Goal: Task Accomplishment & Management: Complete application form

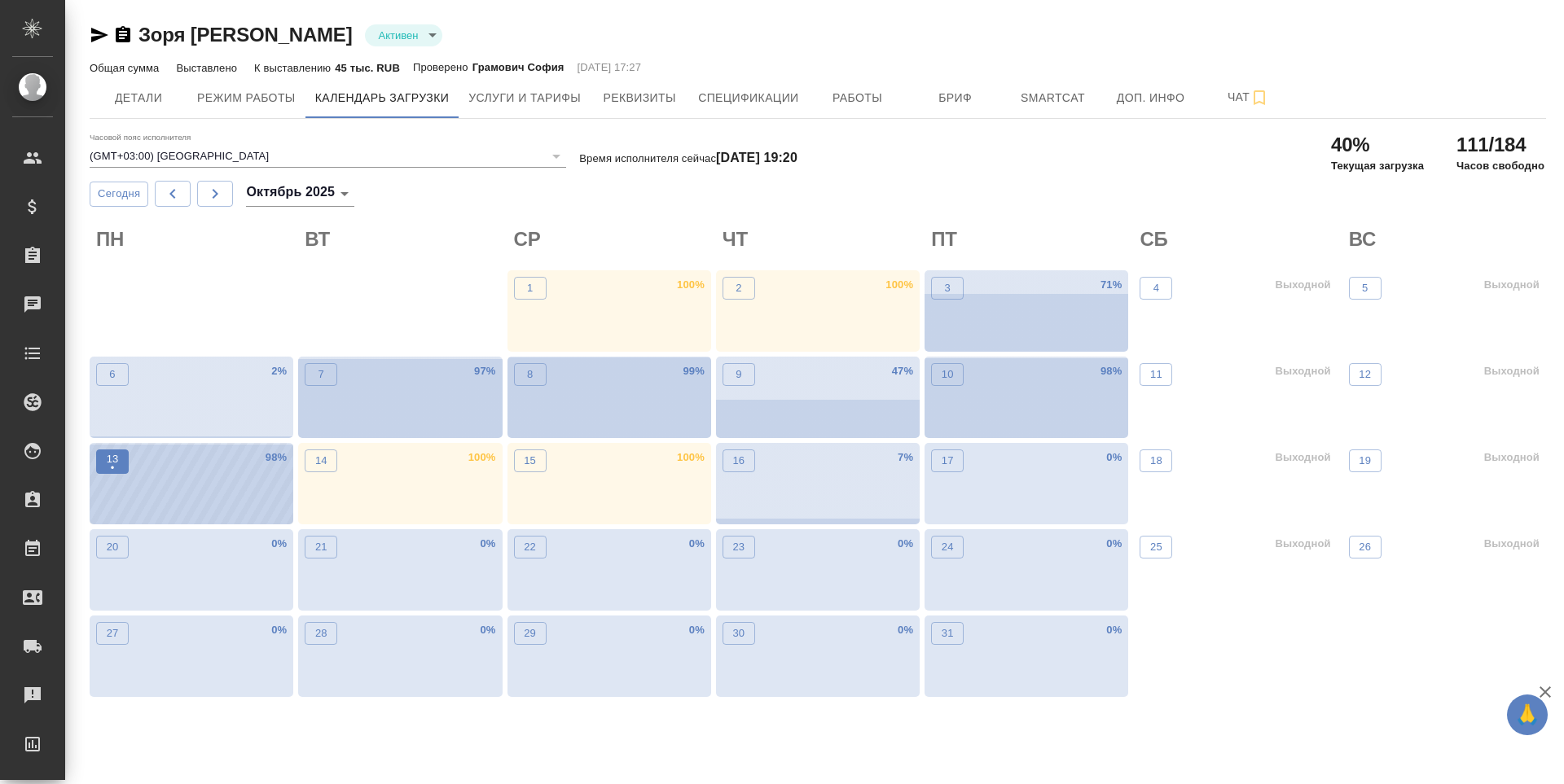
click at [103, 456] on button "13 •" at bounding box center [112, 461] width 32 height 24
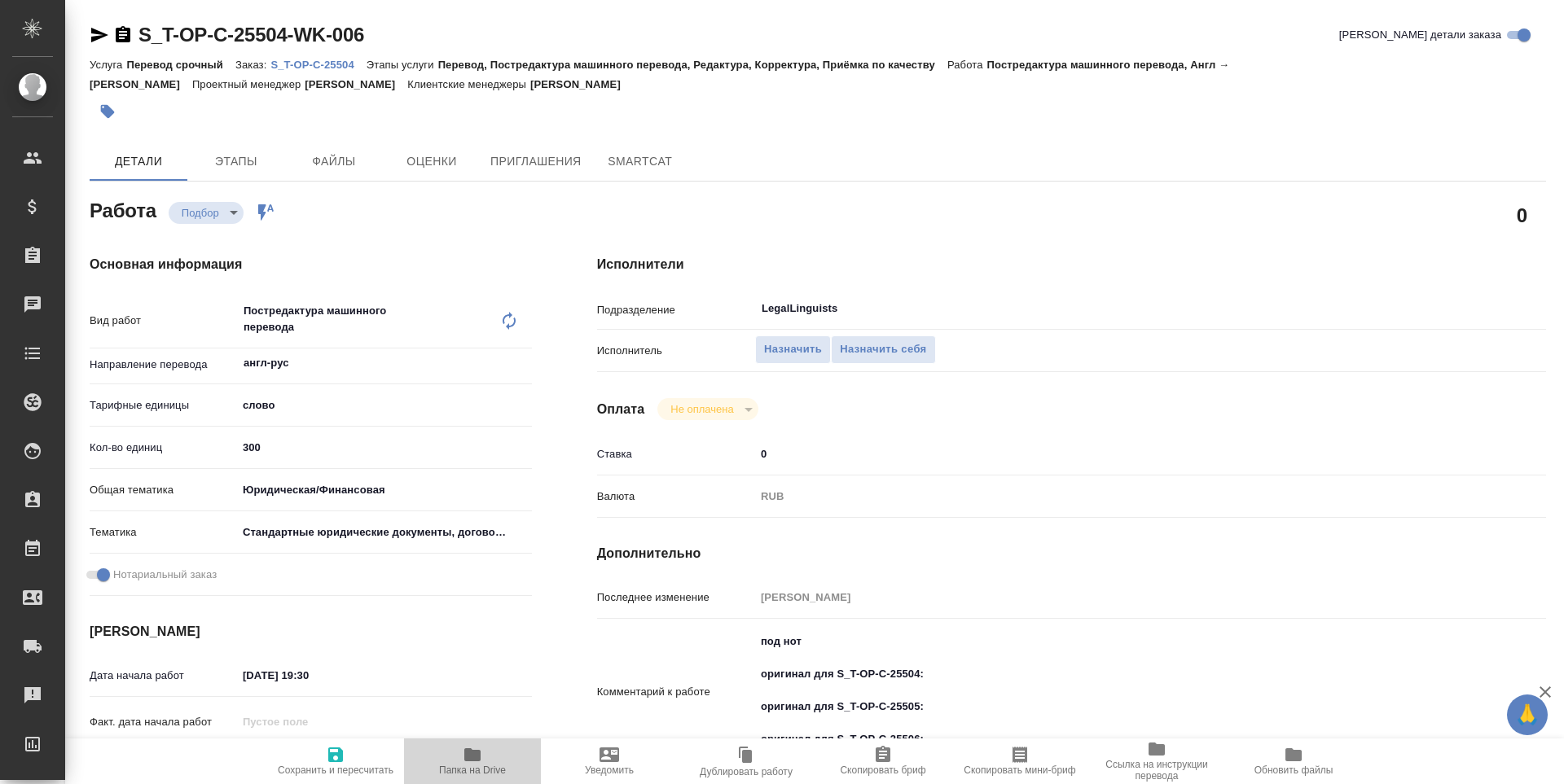
click at [468, 752] on icon "button" at bounding box center [473, 755] width 17 height 13
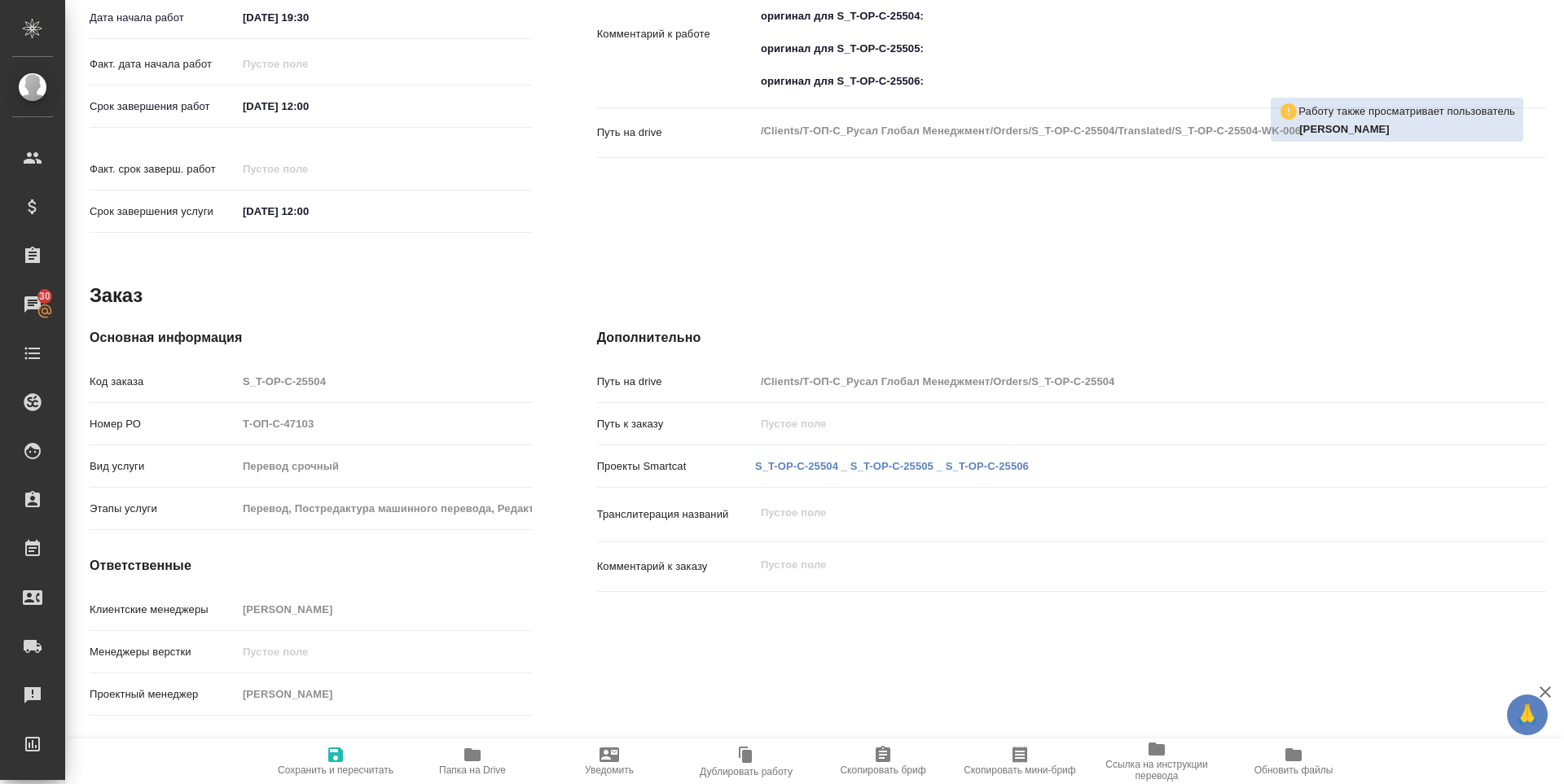
scroll to position [305, 0]
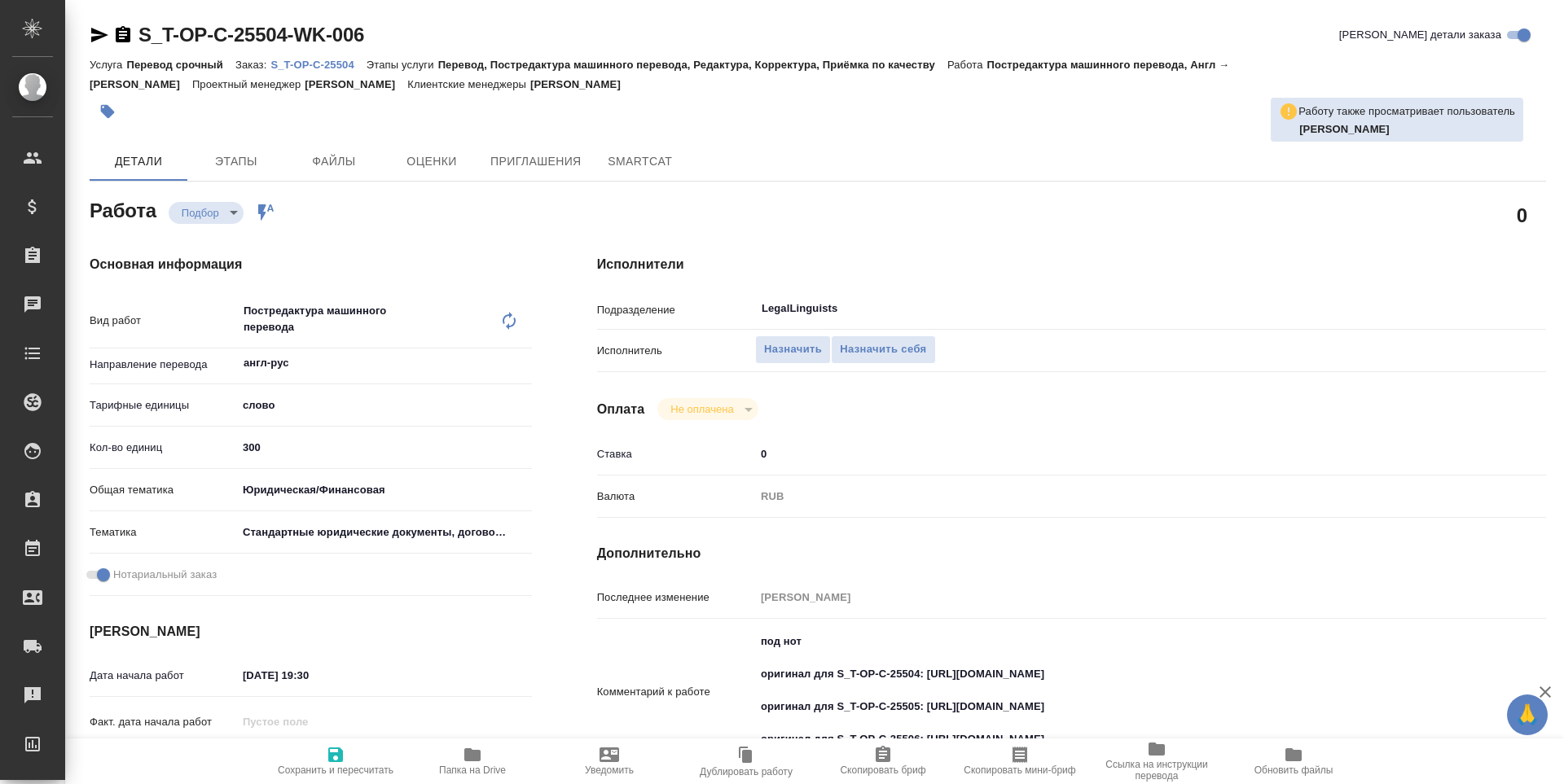
type textarea "x"
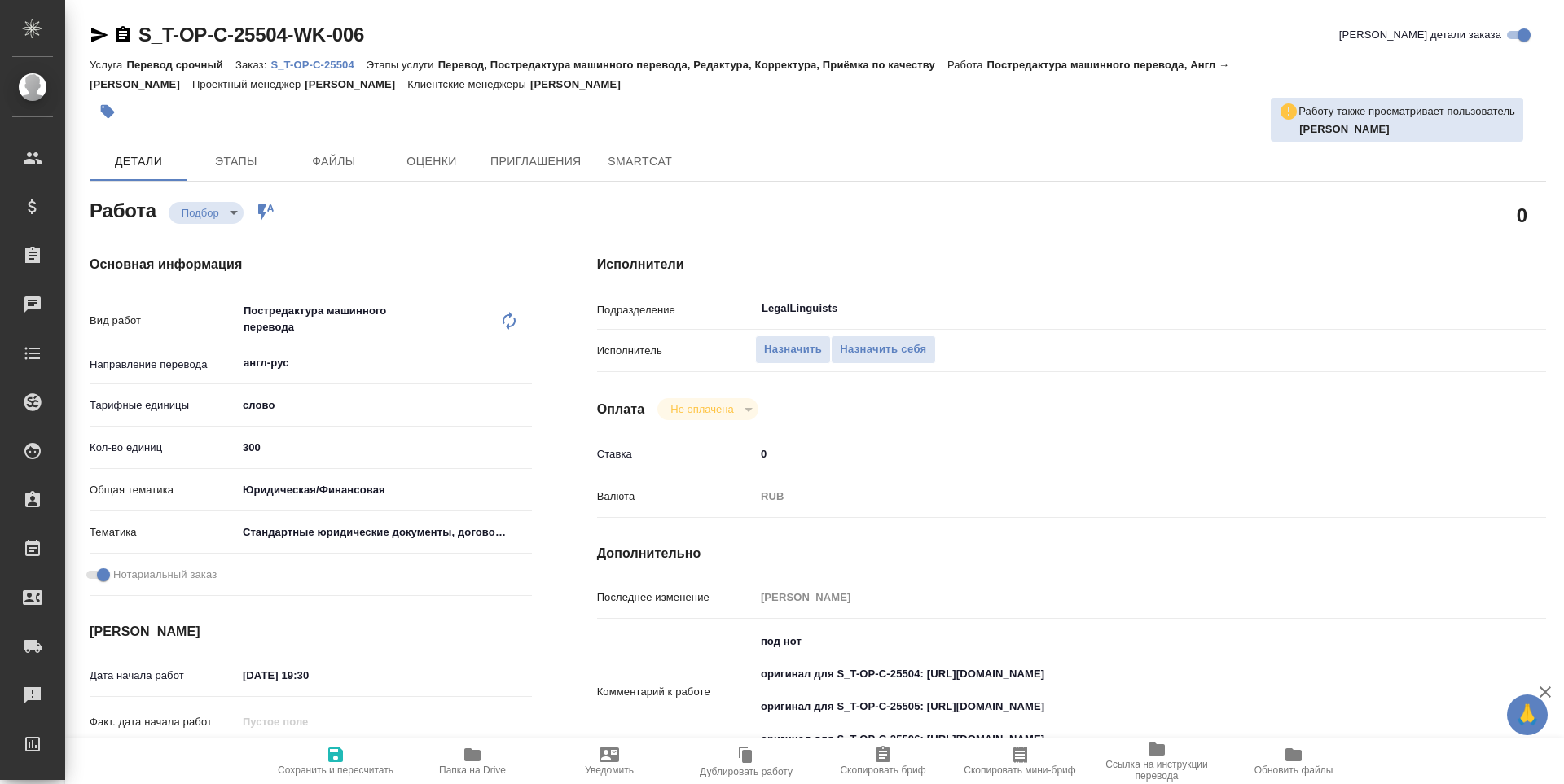
type textarea "x"
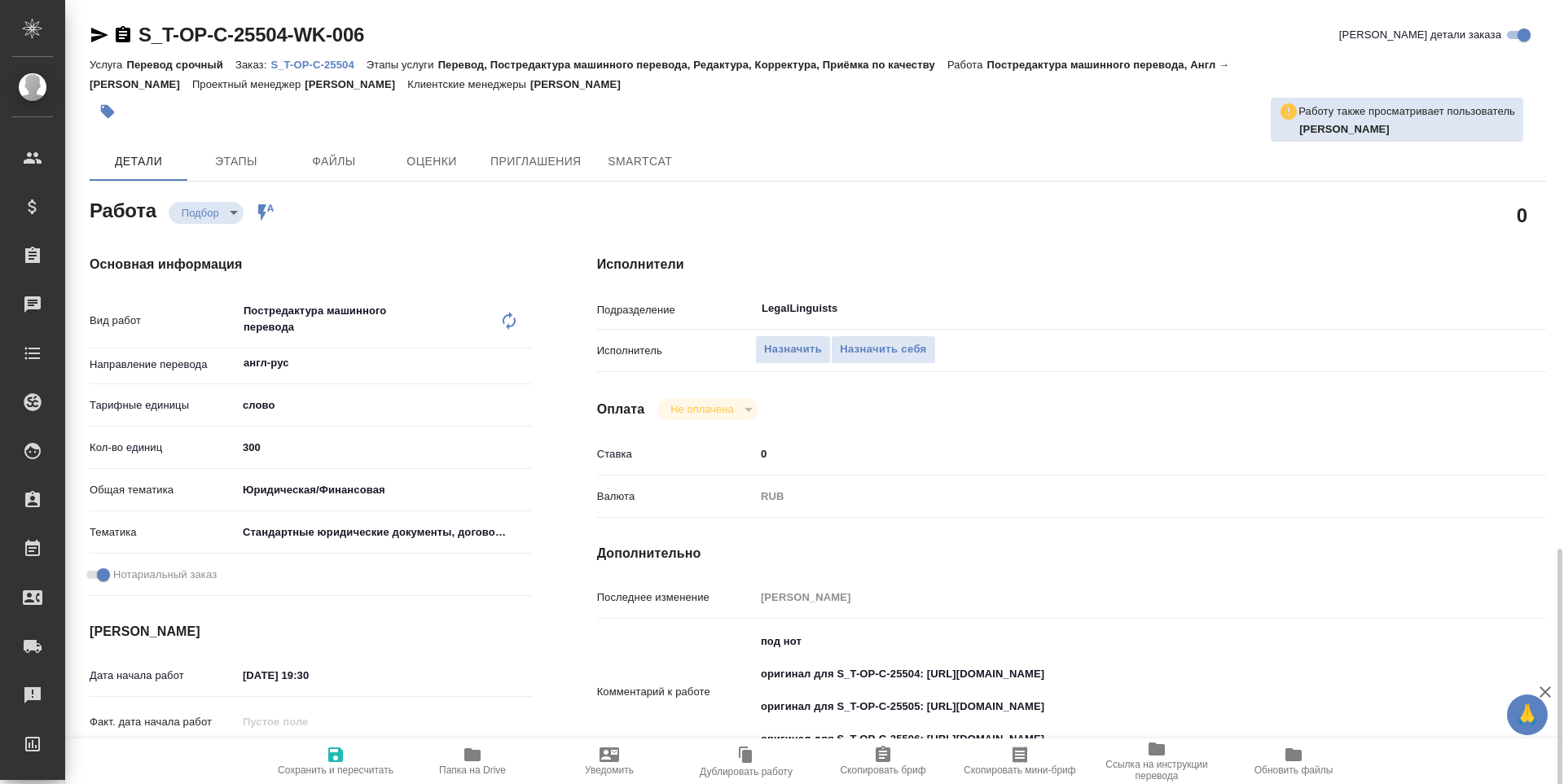
scroll to position [353, 0]
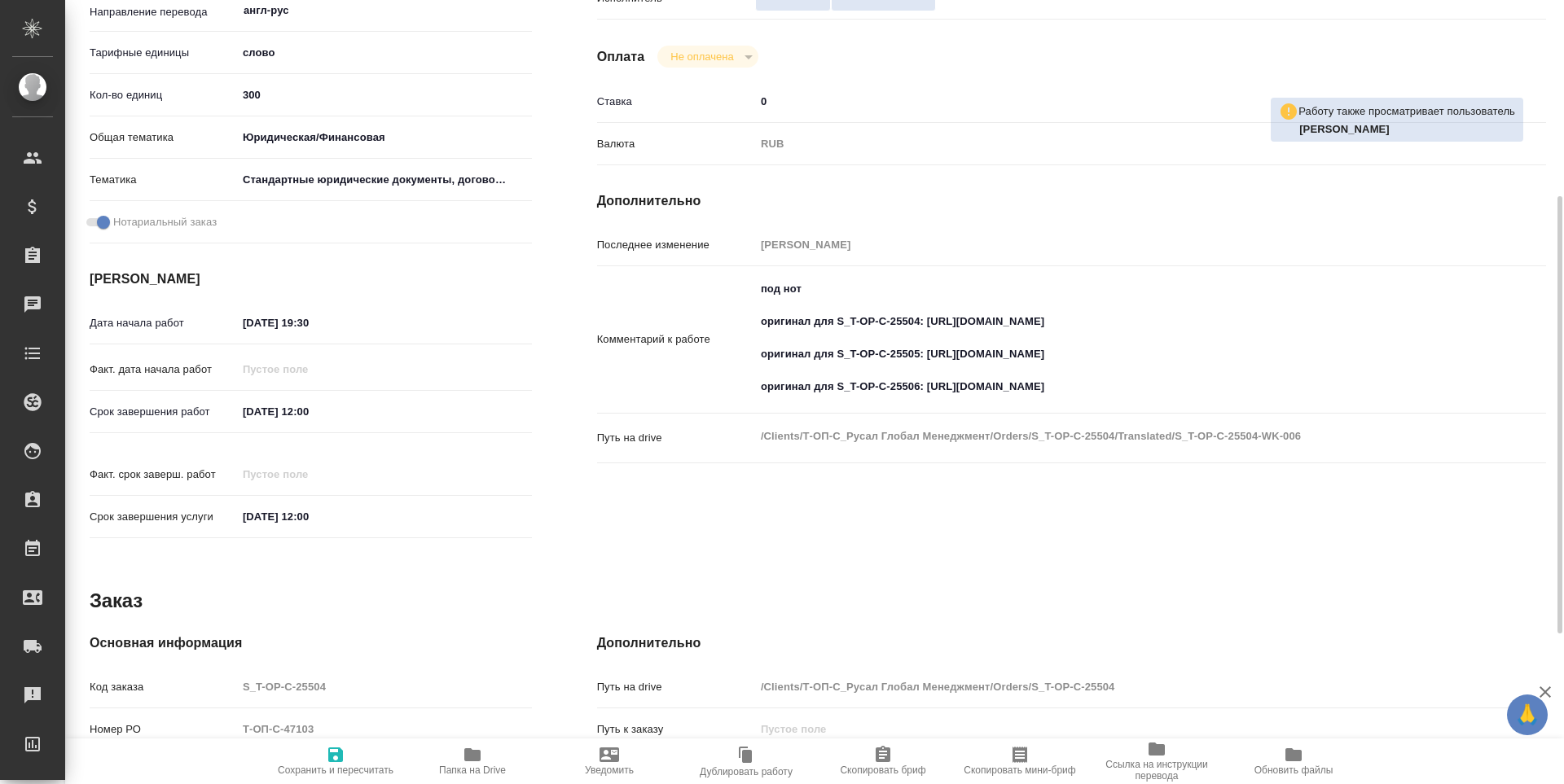
type textarea "x"
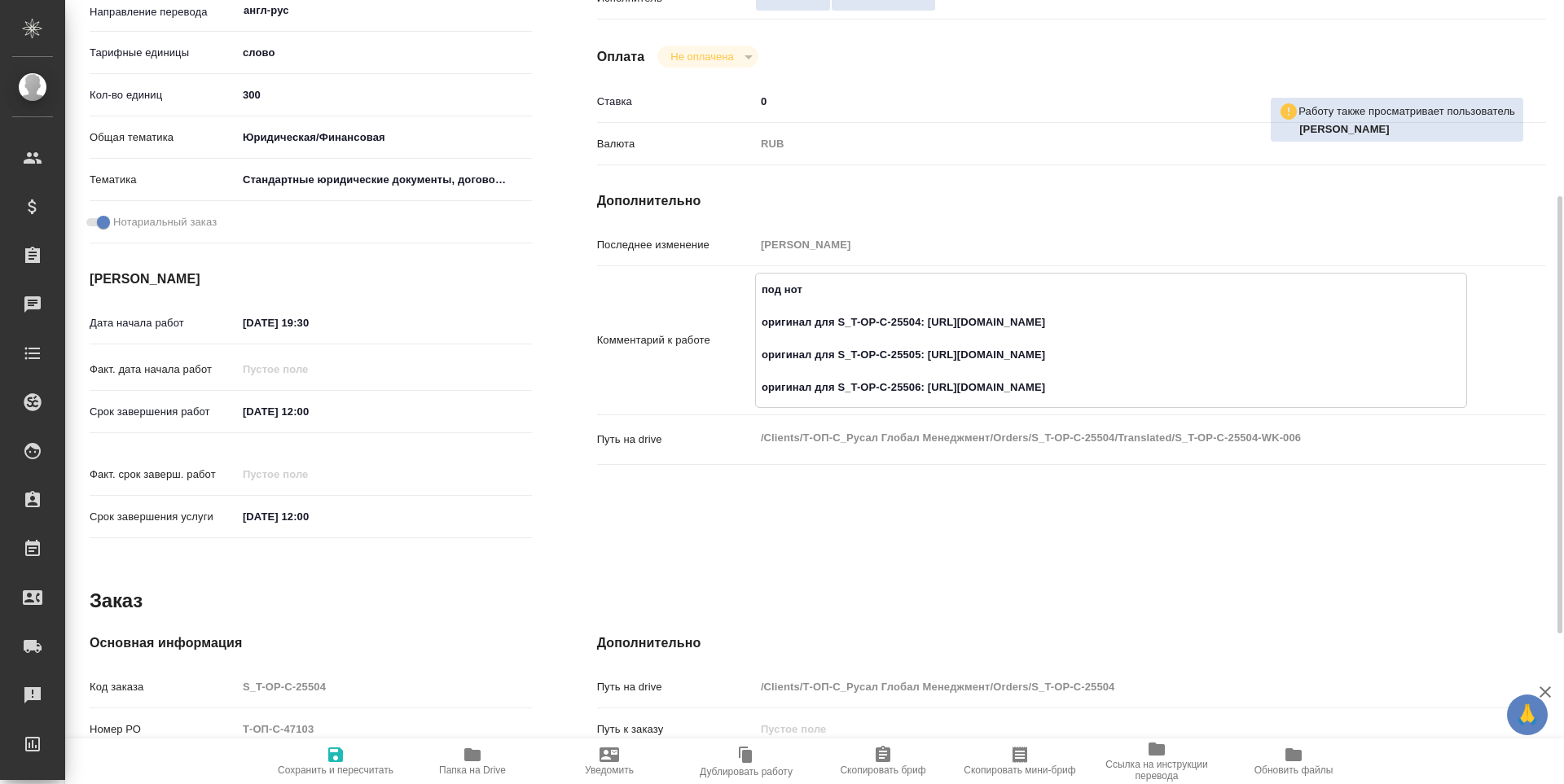
click at [1016, 320] on textarea "под нот оригинал для S_T-OP-C-25504: [URL][DOMAIN_NAME] оригинал для S_T-OP-C-2…" at bounding box center [1110, 339] width 710 height 126
type textarea "x"
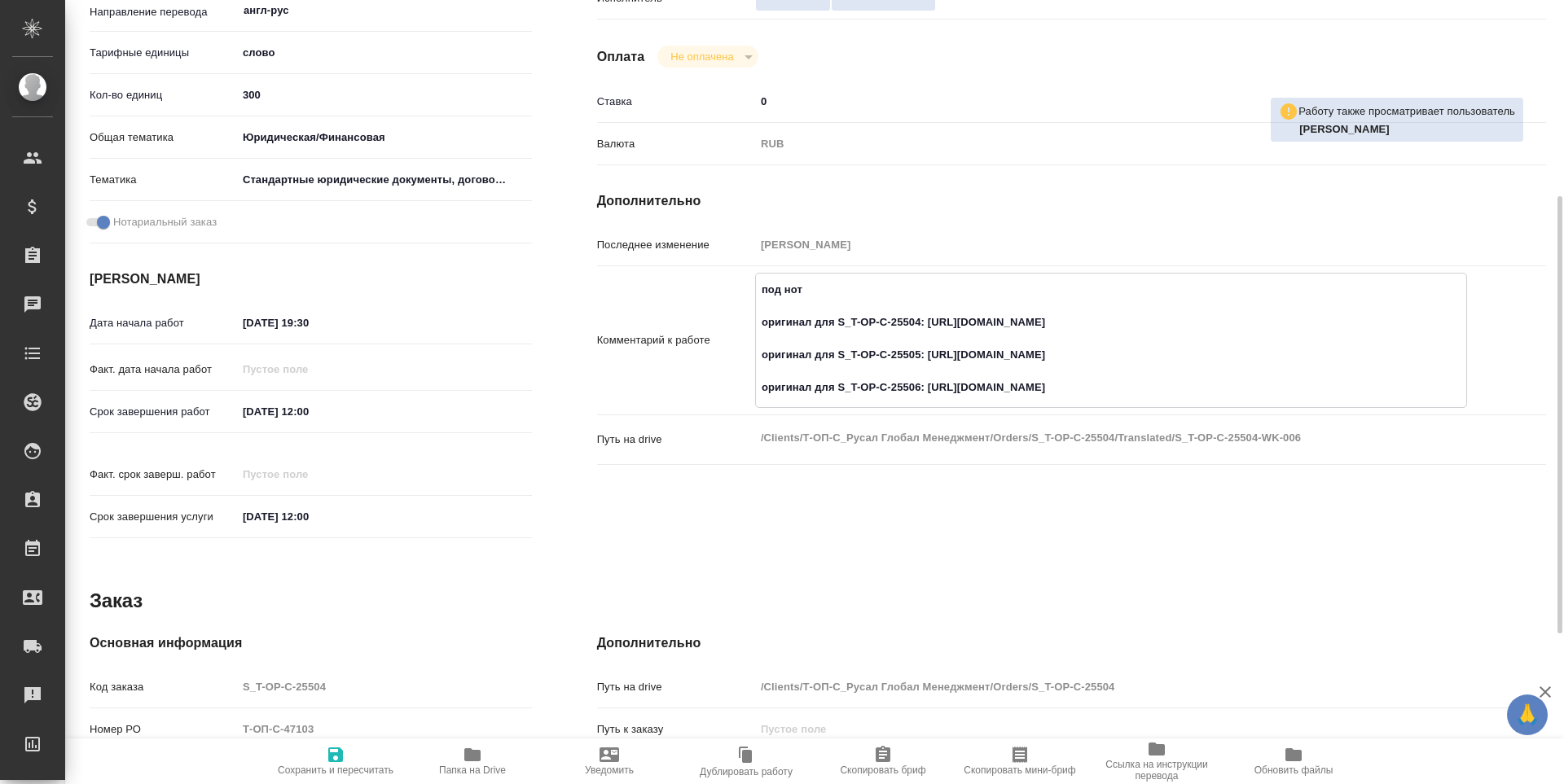
type textarea "x"
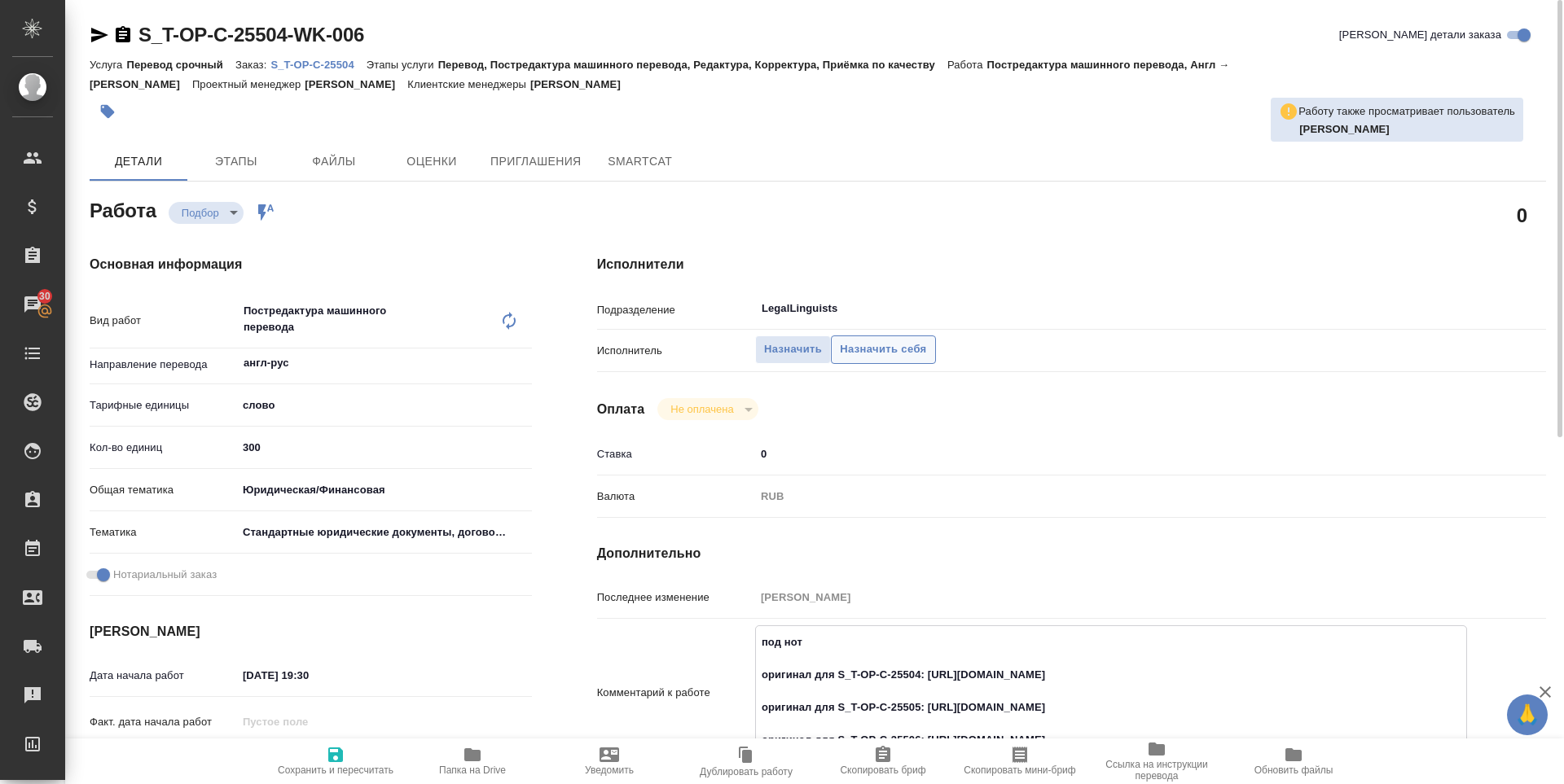
type textarea "x"
click at [871, 338] on button "Назначить себя" at bounding box center [882, 350] width 104 height 28
type textarea "x"
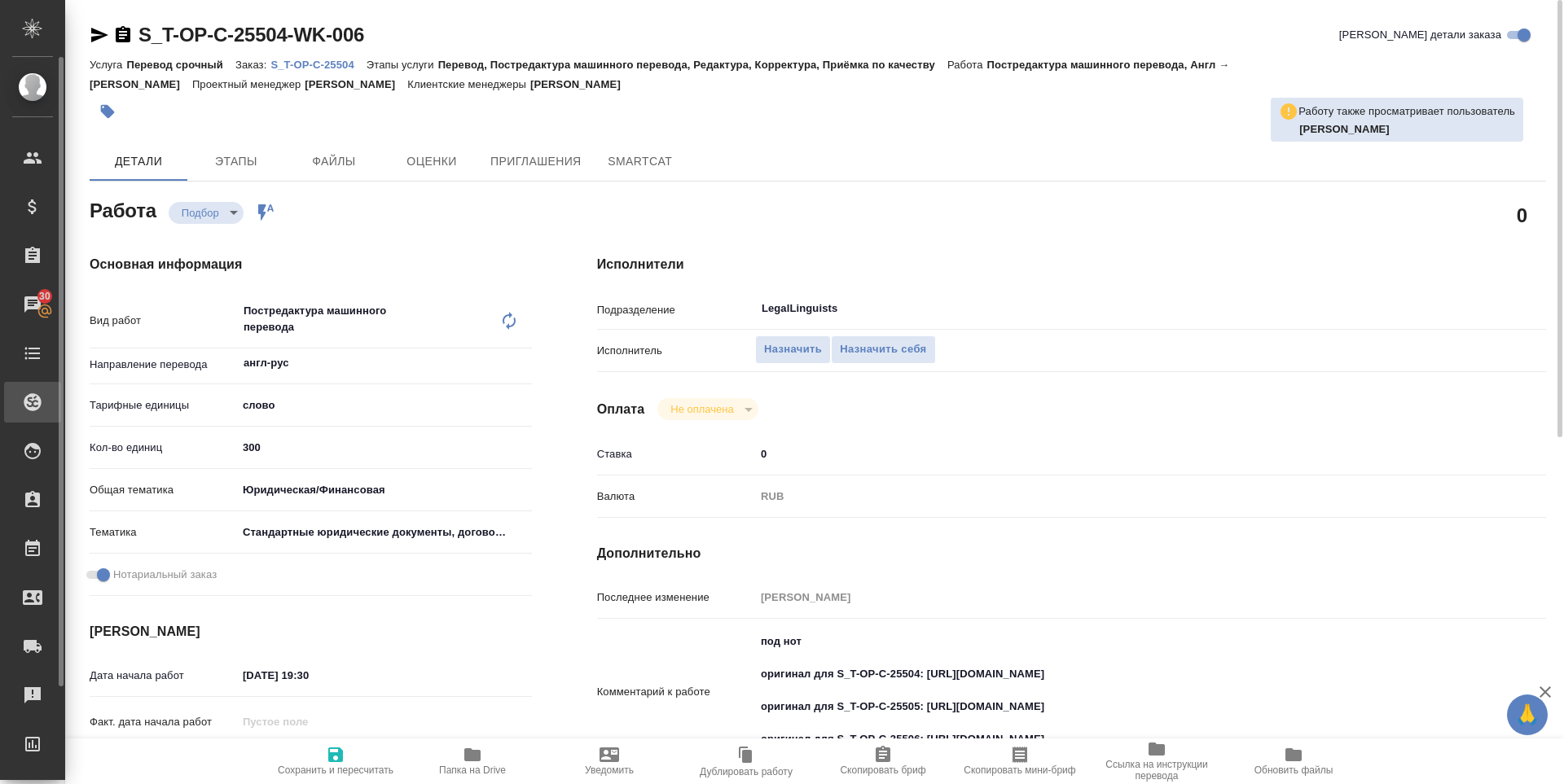
type textarea "x"
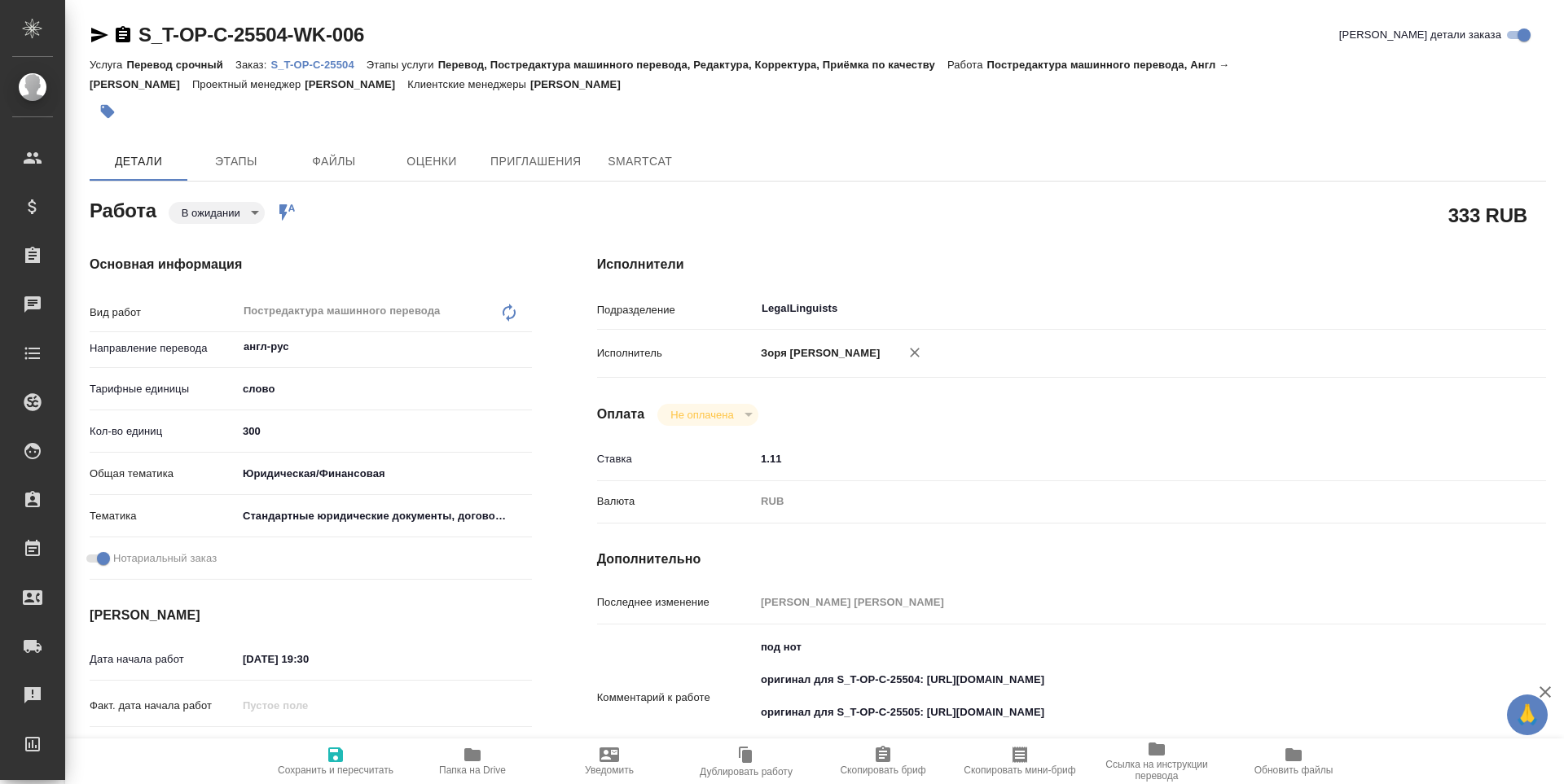
type textarea "x"
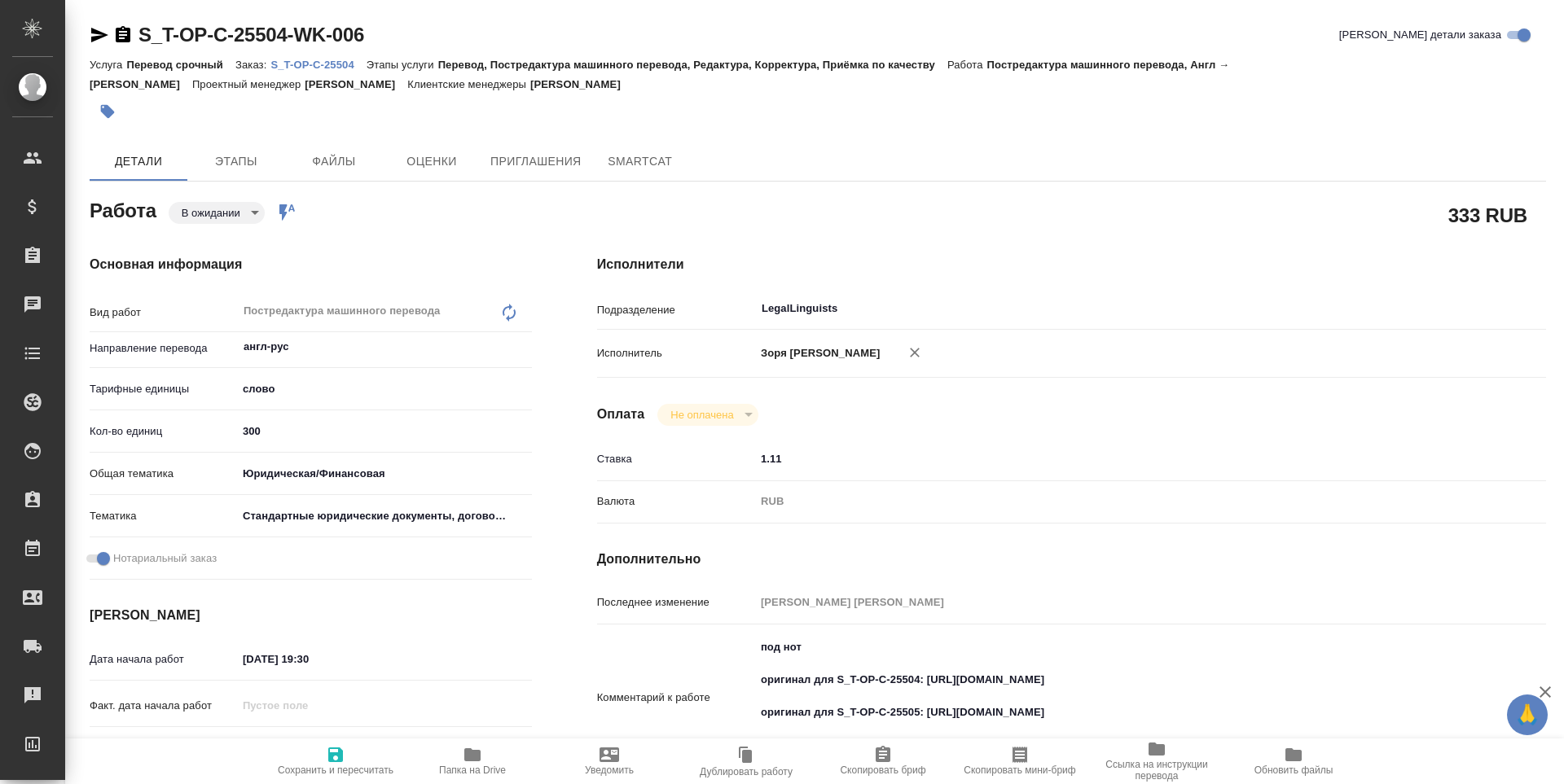
type textarea "x"
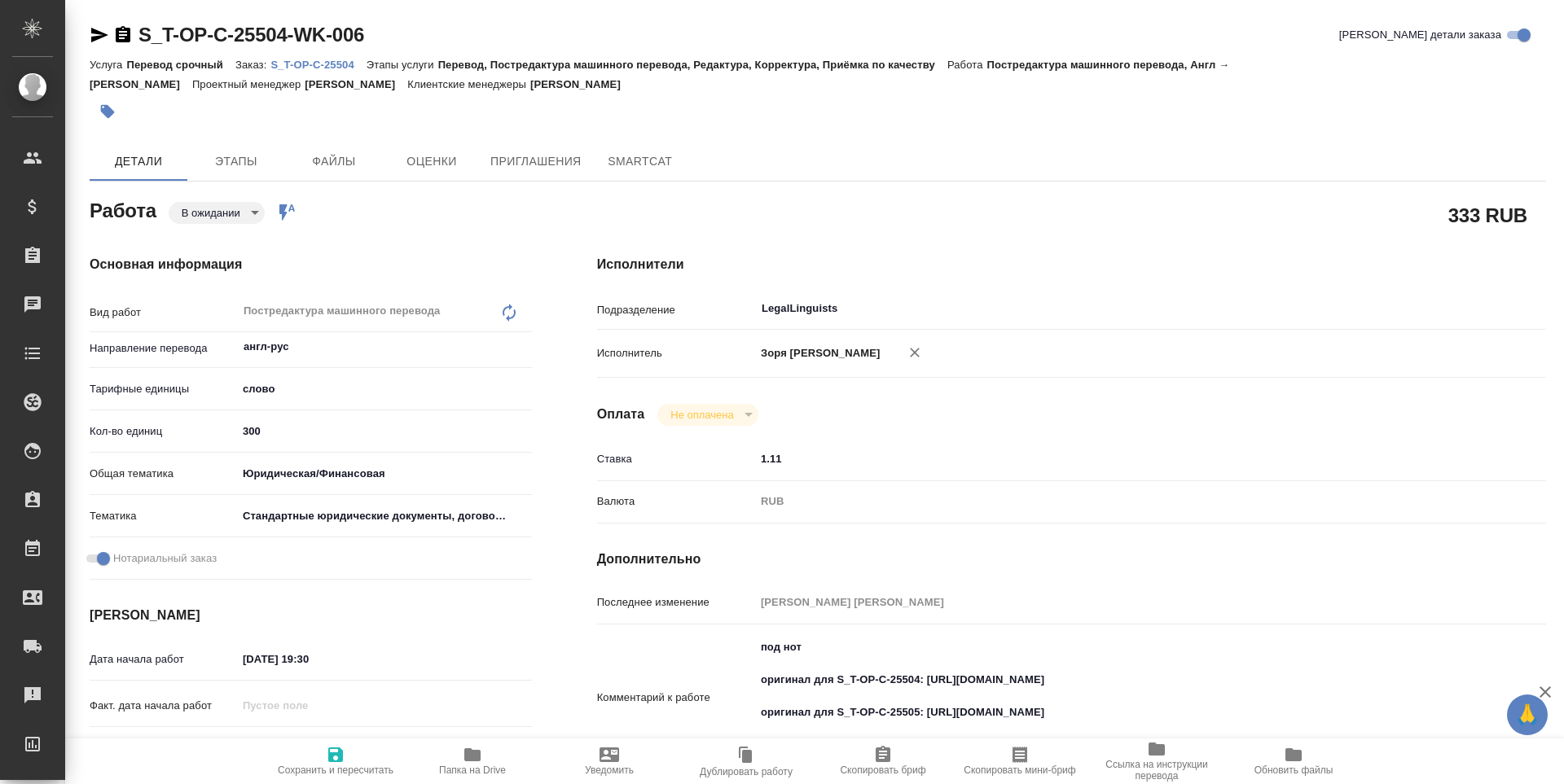
type textarea "x"
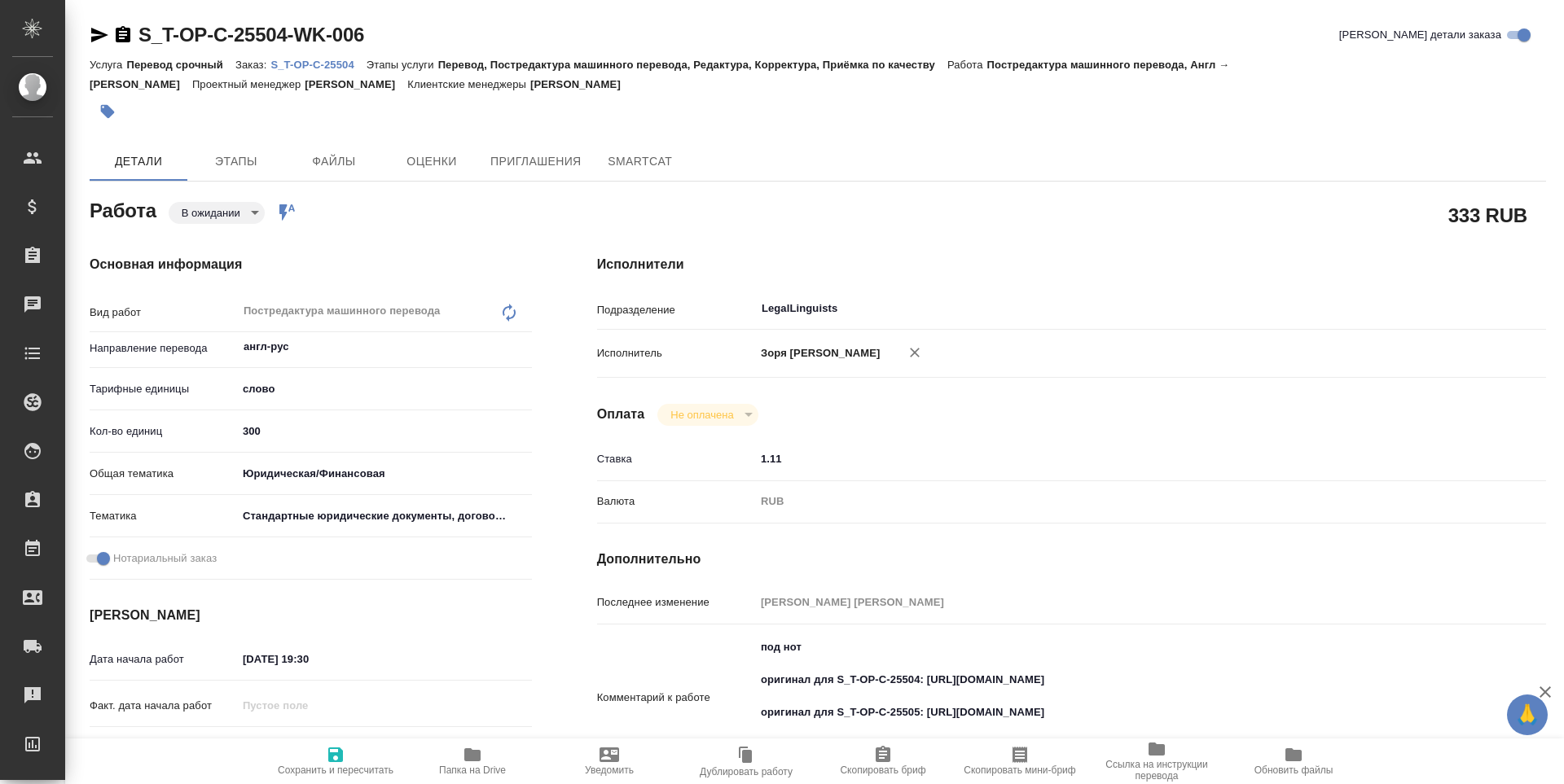
type textarea "x"
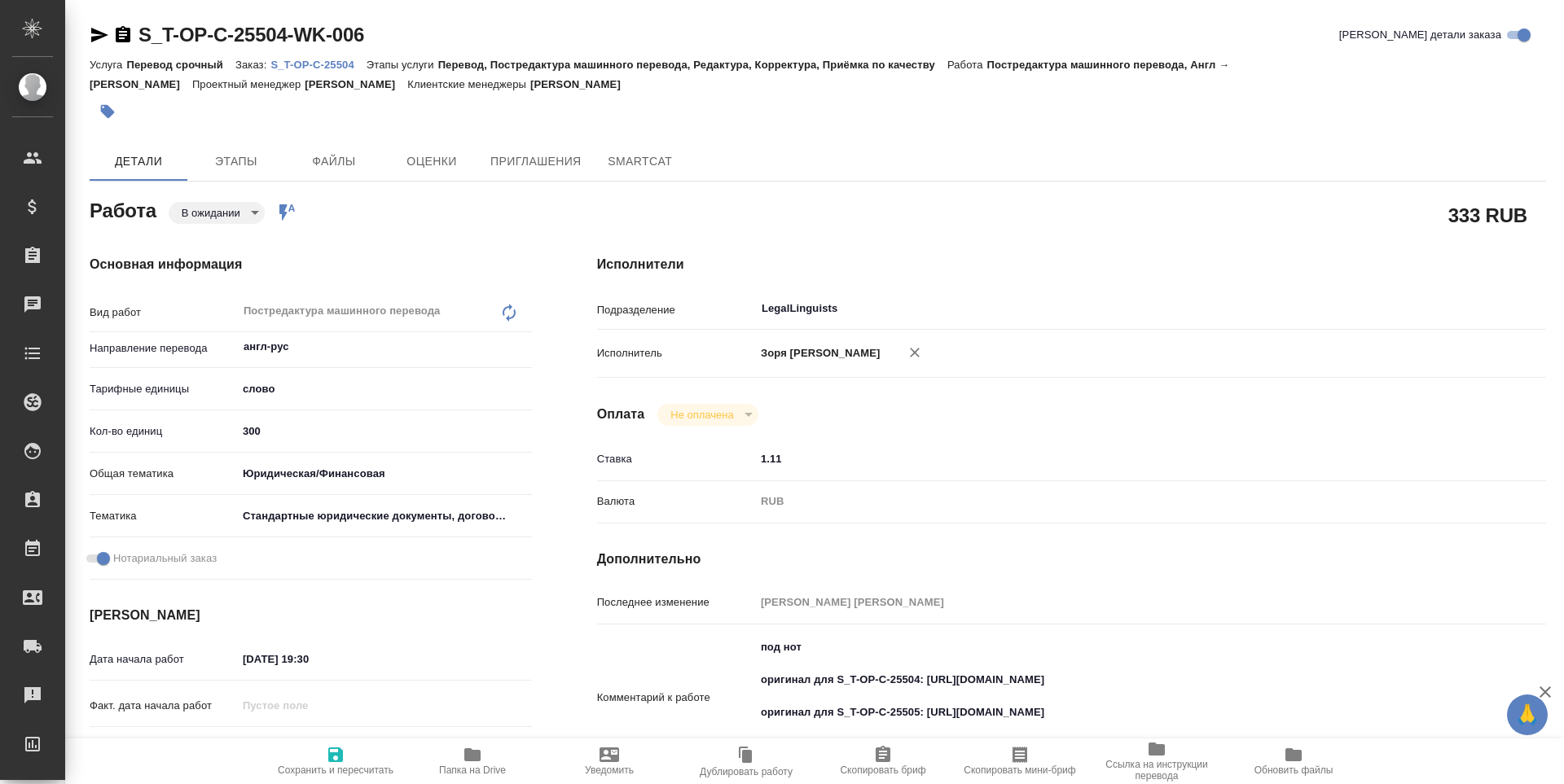
type textarea "x"
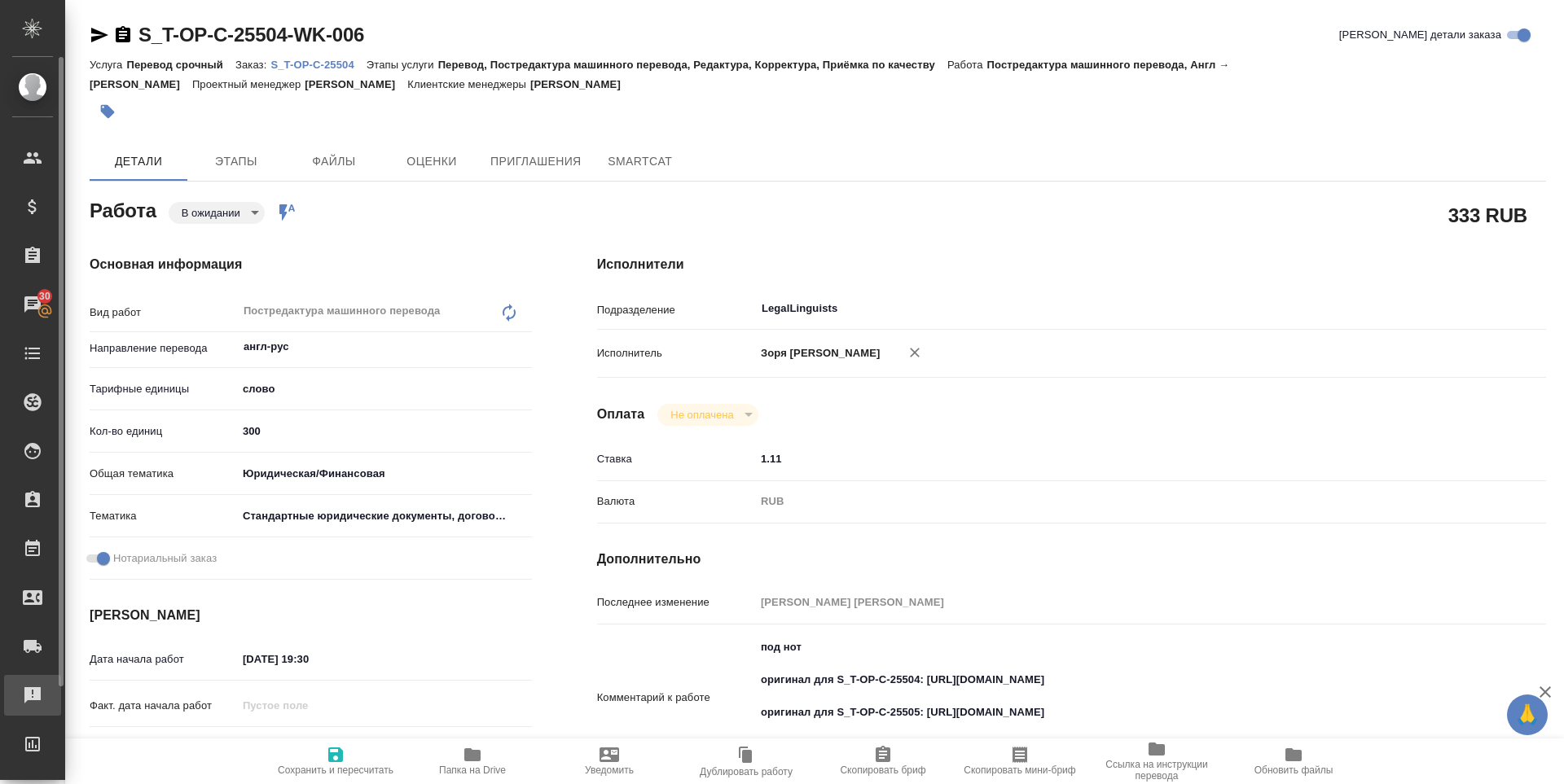
type textarea "x"
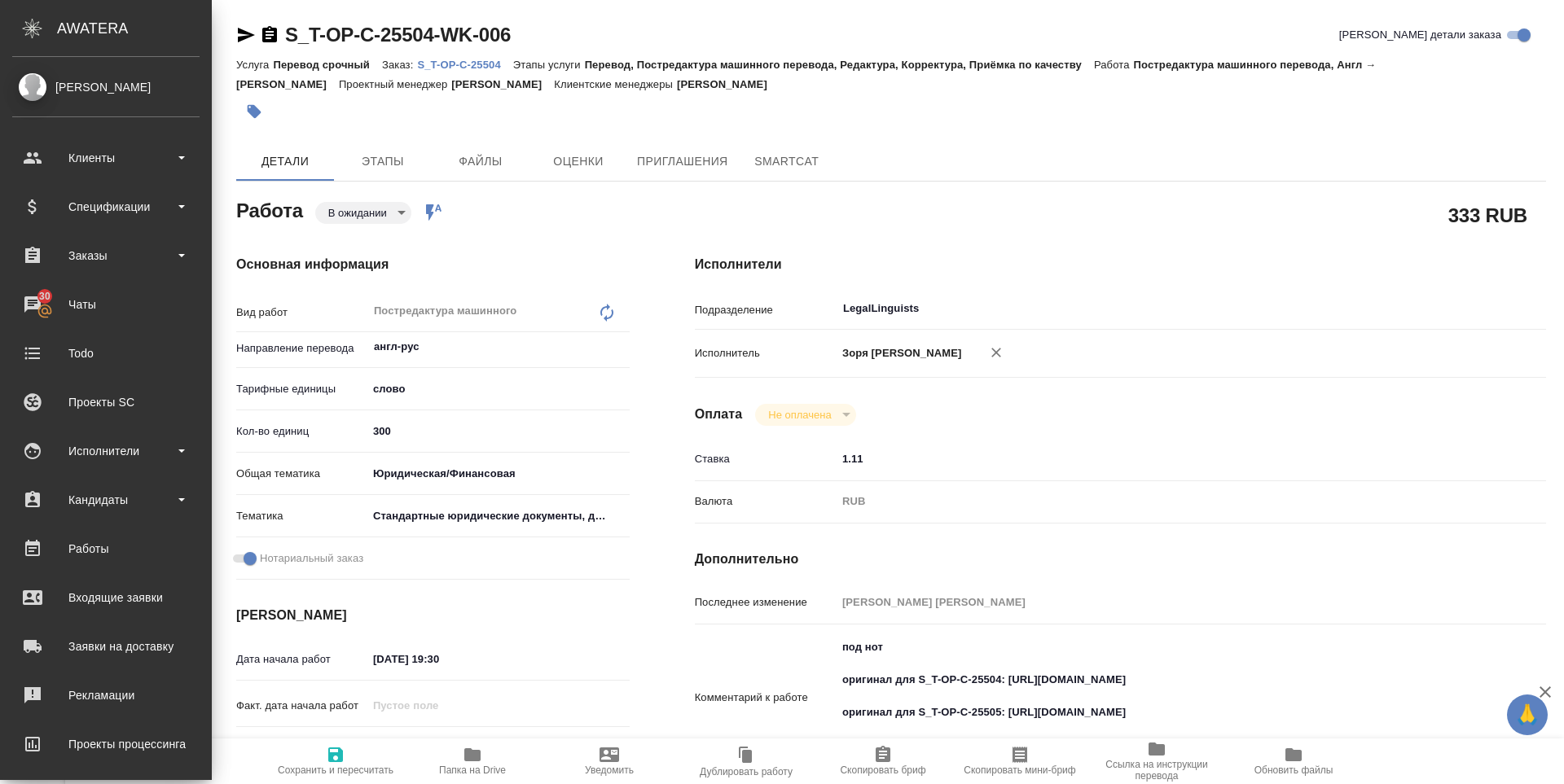
type textarea "x"
